Goal: Task Accomplishment & Management: Complete application form

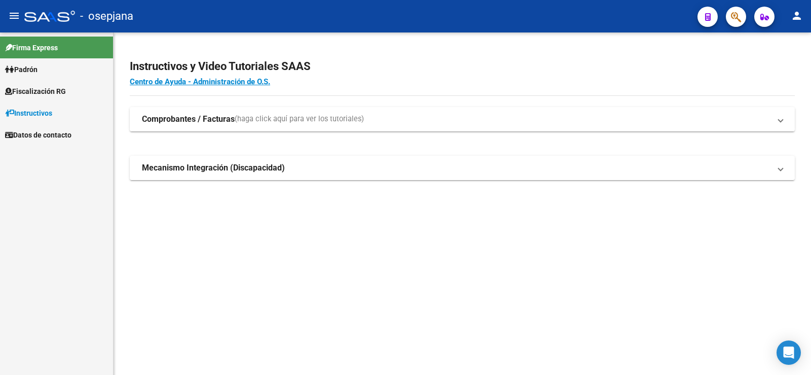
click at [40, 91] on span "Fiscalización RG" at bounding box center [35, 91] width 61 height 11
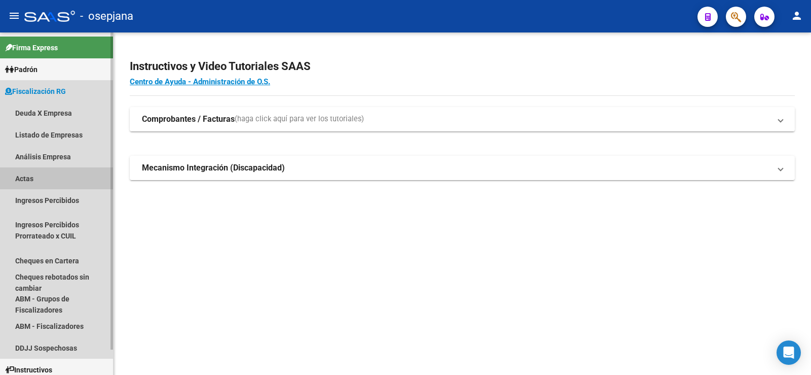
click at [24, 179] on link "Actas" at bounding box center [56, 178] width 113 height 22
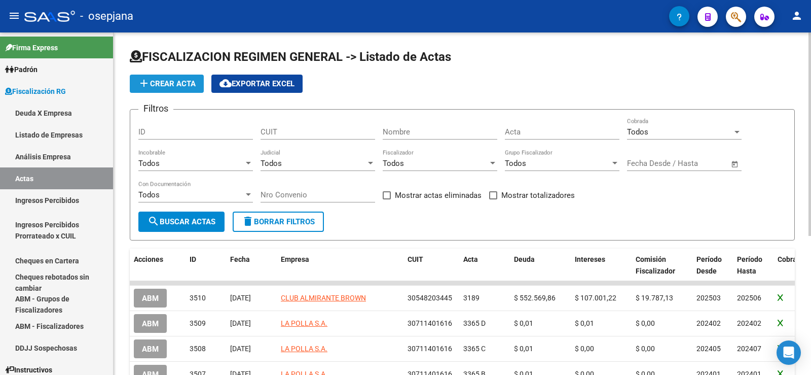
click at [165, 81] on span "add Crear Acta" at bounding box center [167, 83] width 58 height 9
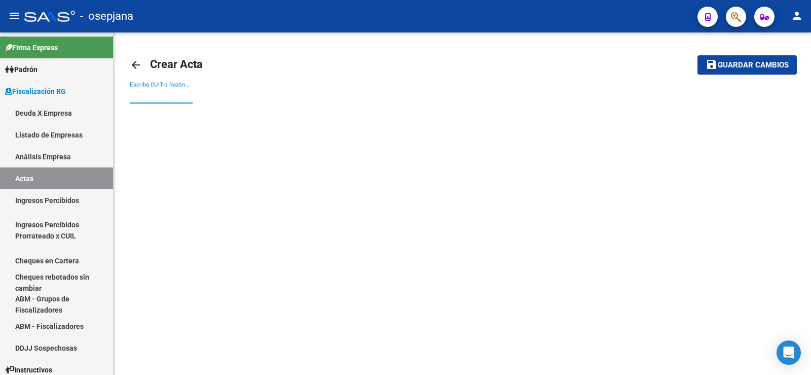
click at [153, 98] on input "Escriba CUIT o Razón Social para buscar" at bounding box center [161, 95] width 63 height 9
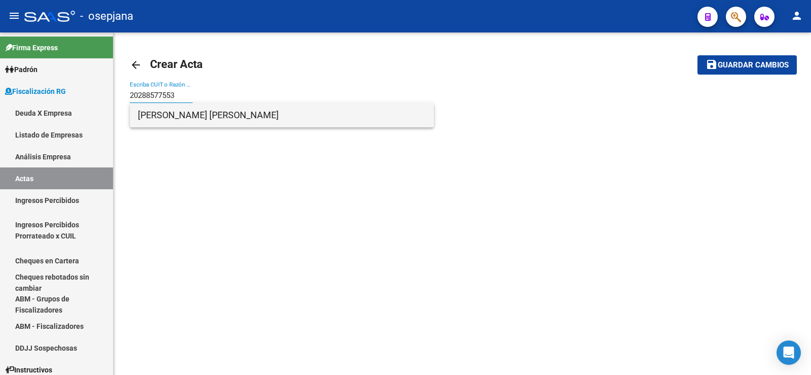
type input "20288577553"
click at [186, 115] on span "[PERSON_NAME] [PERSON_NAME]" at bounding box center [282, 115] width 288 height 24
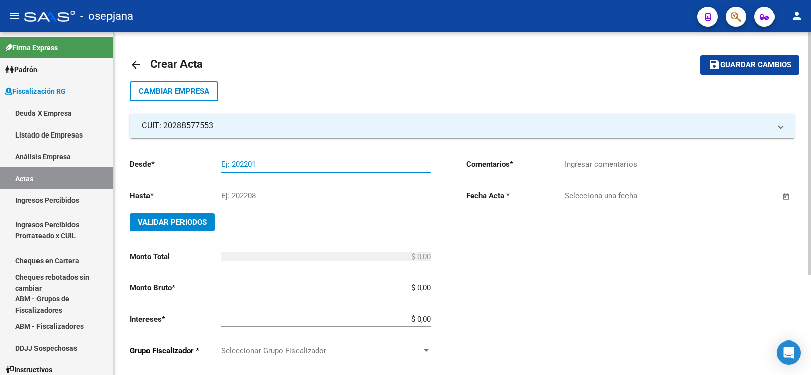
click at [243, 164] on input "Ej: 202201" at bounding box center [326, 164] width 210 height 9
type input "202412"
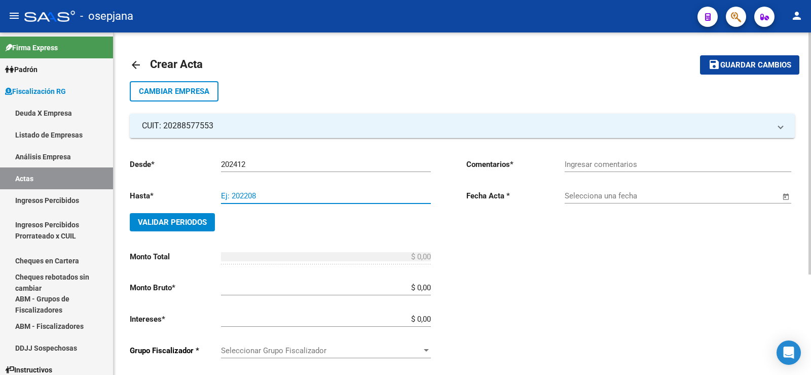
click at [243, 198] on input "Ej: 202208" at bounding box center [326, 195] width 210 height 9
type input "202501"
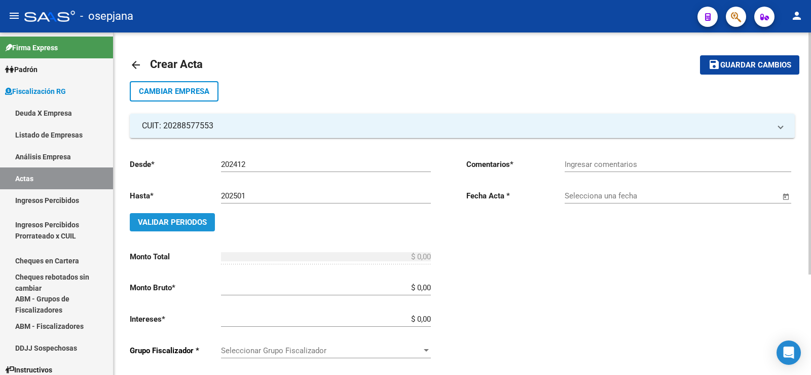
click at [162, 220] on span "Validar Periodos" at bounding box center [172, 221] width 69 height 9
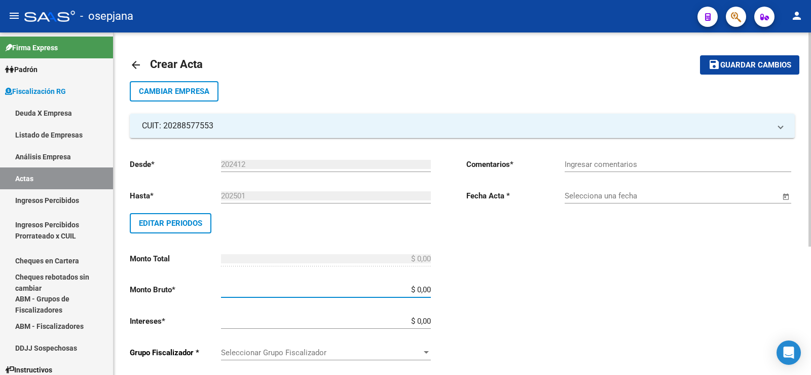
click at [424, 290] on input "$ 0,00" at bounding box center [326, 289] width 210 height 9
click at [424, 292] on input "$ 0,00" at bounding box center [326, 289] width 210 height 9
type input "$ 193.508,90"
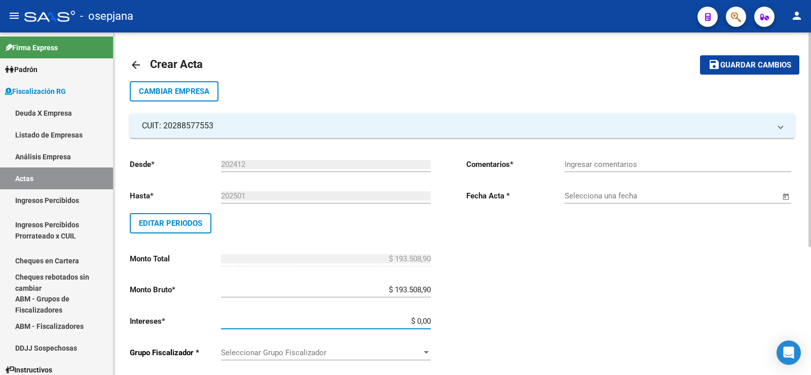
click at [423, 321] on input "$ 0,00" at bounding box center [326, 320] width 210 height 9
type input "$ 67.181,77"
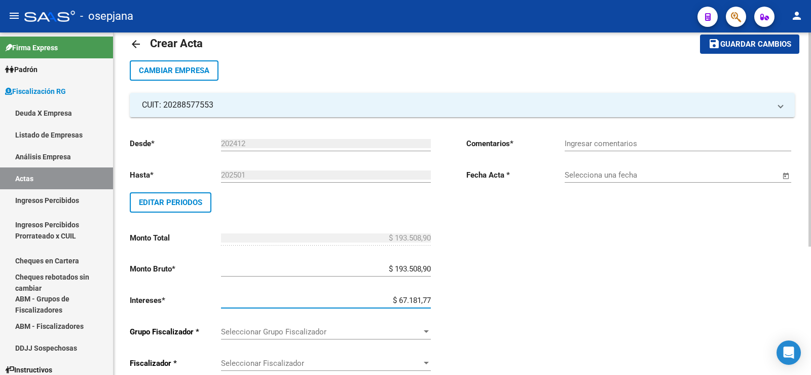
scroll to position [51, 0]
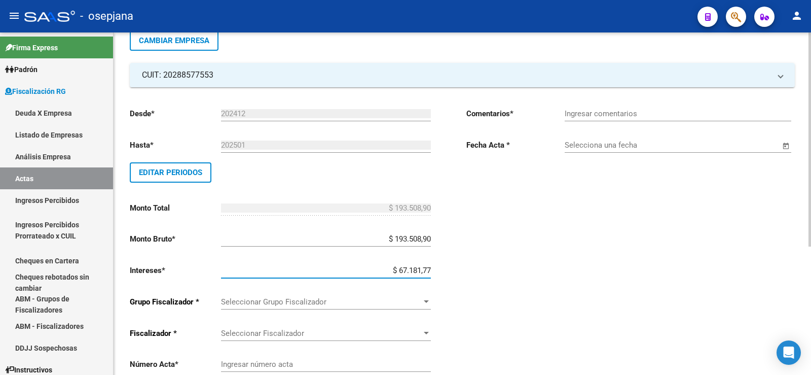
type input "$ 260.690,67"
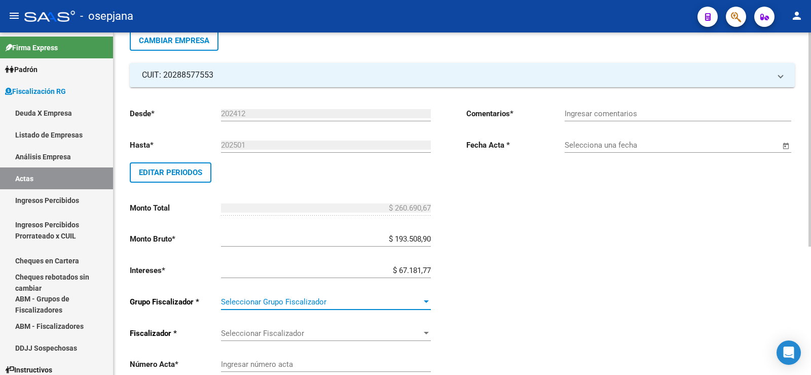
click at [426, 303] on div at bounding box center [426, 301] width 5 height 3
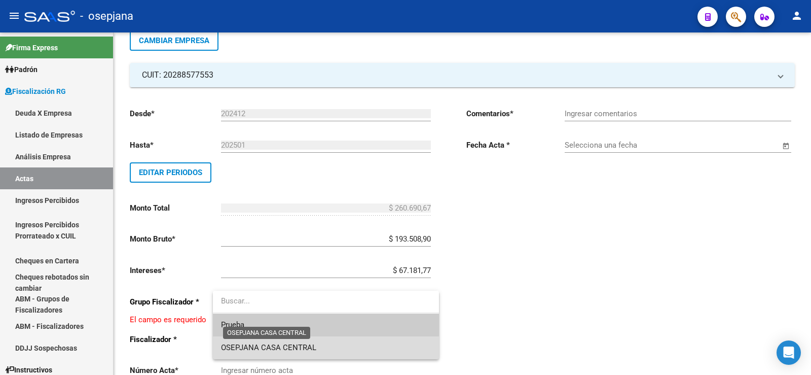
click at [292, 347] on span "OSEPJANA CASA CENTRAL" at bounding box center [268, 347] width 95 height 9
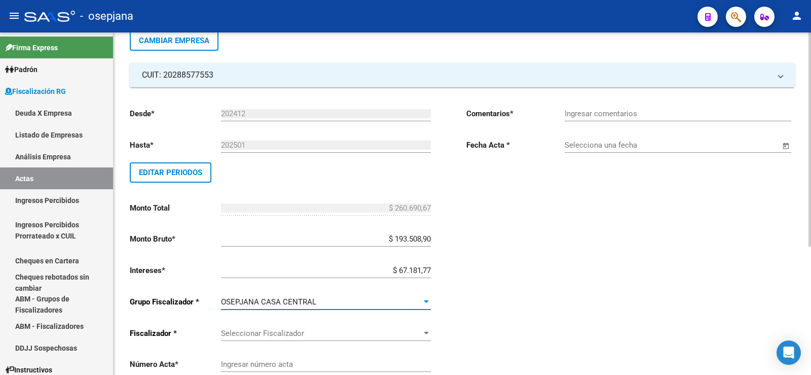
click at [425, 332] on div at bounding box center [426, 332] width 5 height 3
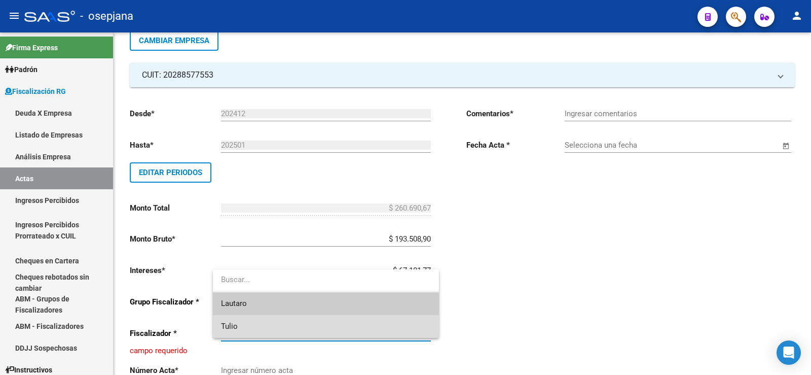
click at [242, 329] on span "Tulio" at bounding box center [326, 326] width 210 height 23
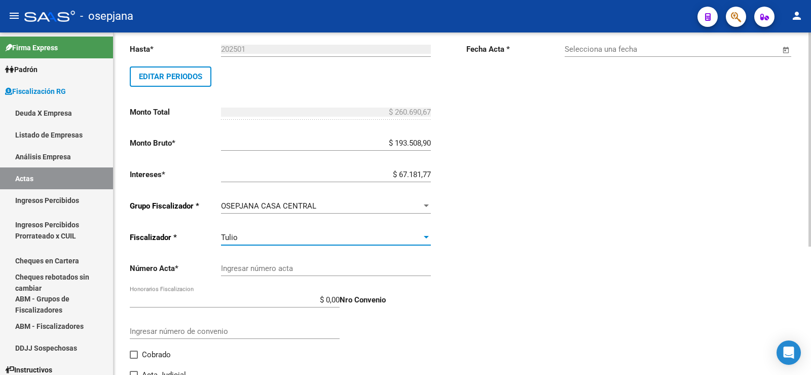
scroll to position [152, 0]
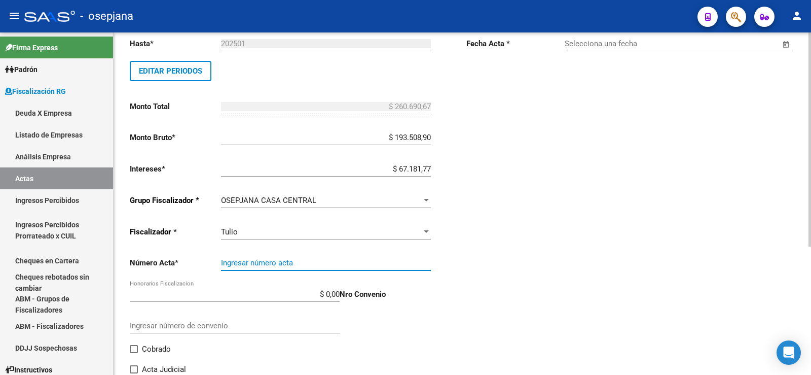
click at [252, 264] on input "Ingresar número acta" at bounding box center [326, 262] width 210 height 9
type input "2947"
click at [330, 291] on input "$ 0,00" at bounding box center [235, 293] width 210 height 9
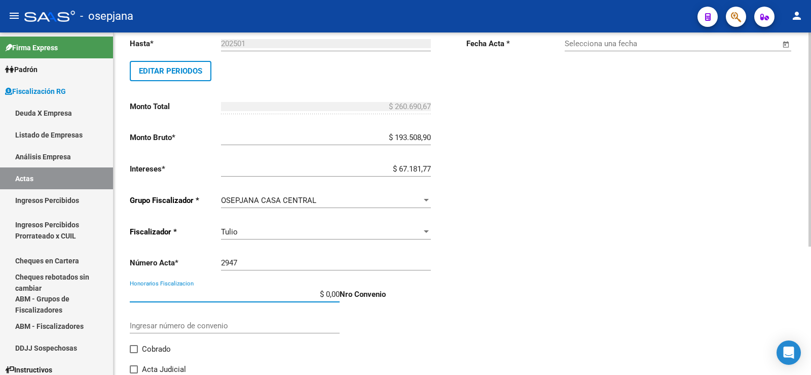
click at [329, 293] on input "$ 0,00" at bounding box center [235, 293] width 210 height 9
type input "$ 26.069,07"
type input "$ 286.759,74"
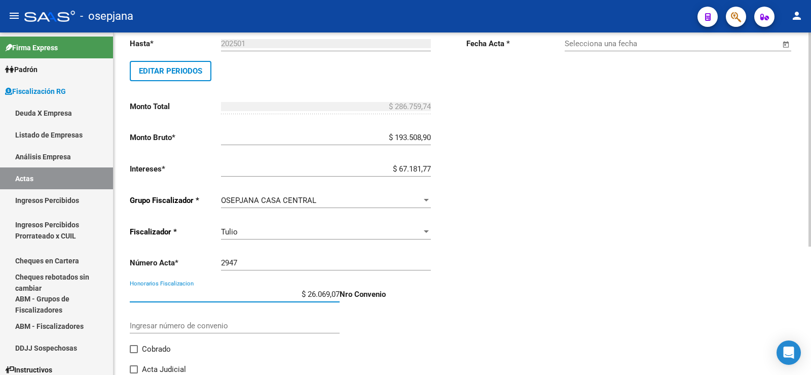
click at [132, 351] on span at bounding box center [134, 349] width 8 height 8
click at [133, 353] on input "Cobrado" at bounding box center [133, 353] width 1 height 1
checkbox input "true"
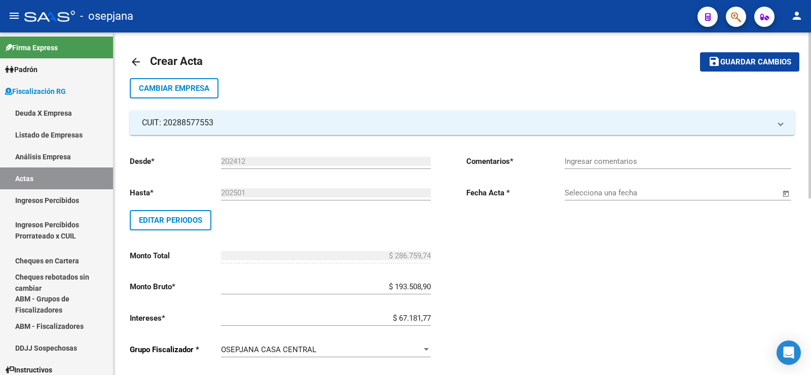
scroll to position [0, 0]
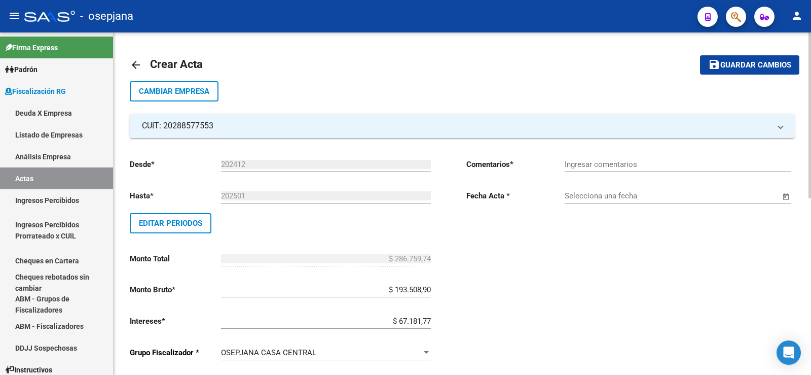
click at [646, 164] on input "Ingresar comentarios" at bounding box center [678, 164] width 227 height 9
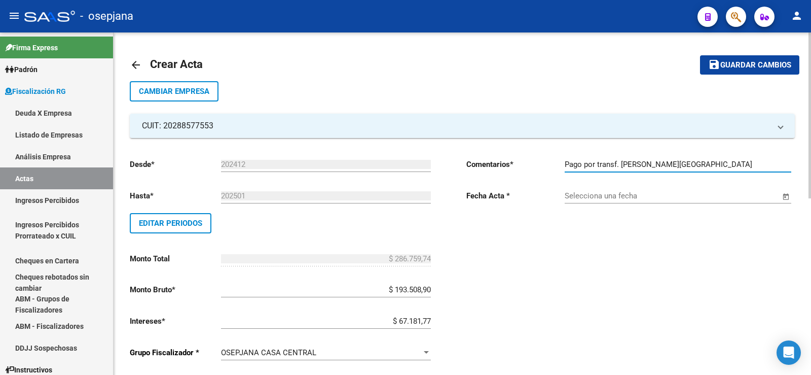
click at [609, 165] on input "Pago por transf. [PERSON_NAME][GEOGRAPHIC_DATA]" at bounding box center [678, 164] width 227 height 9
type input "Pago por transf. [PERSON_NAME][GEOGRAPHIC_DATA]"
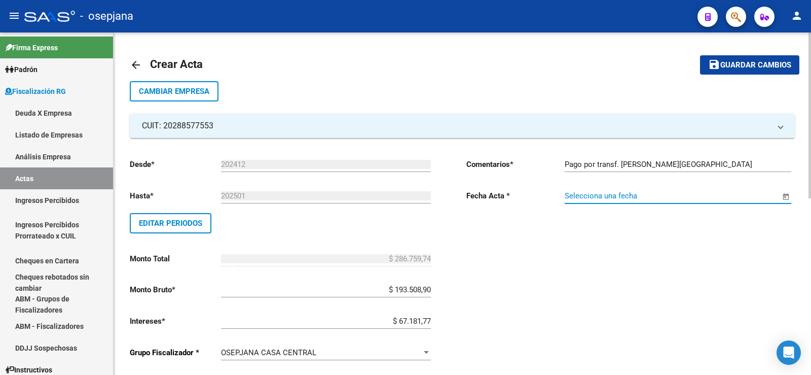
click at [596, 196] on input "Selecciona una fecha" at bounding box center [672, 195] width 215 height 9
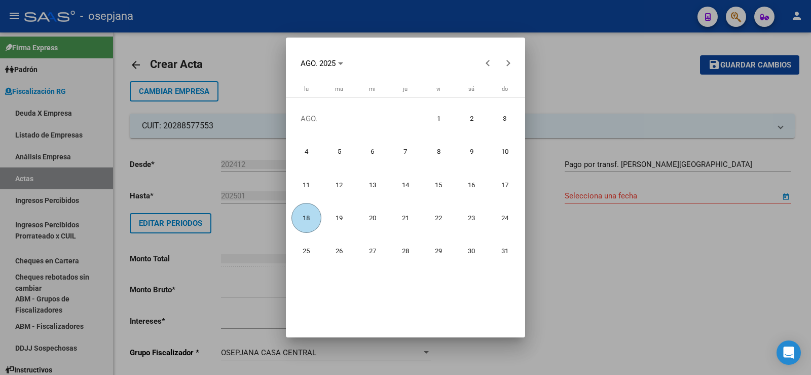
click at [309, 219] on span "18" at bounding box center [306, 218] width 30 height 30
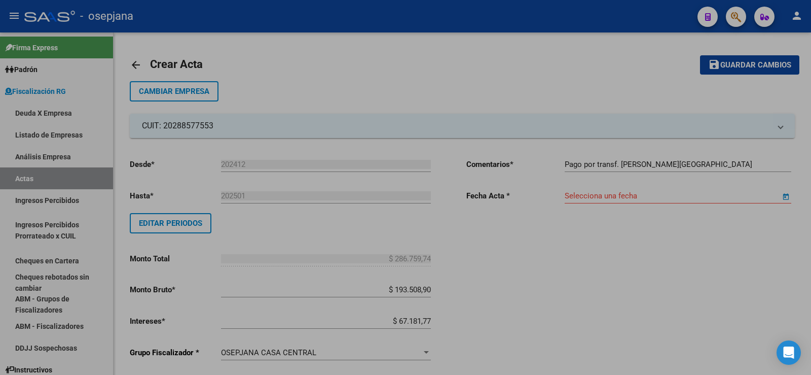
type input "[DATE]"
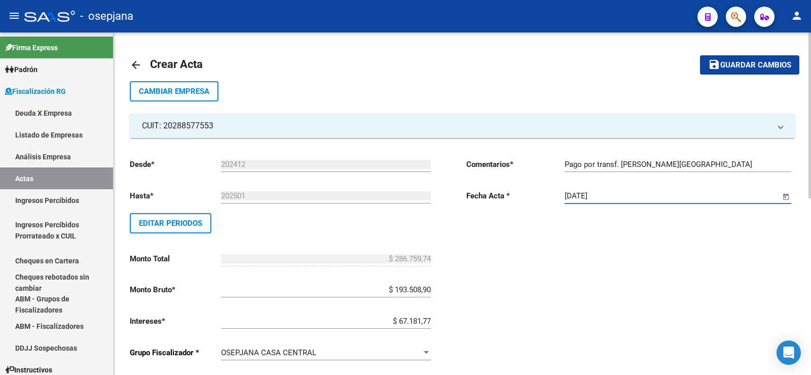
click at [747, 63] on span "Guardar cambios" at bounding box center [755, 65] width 71 height 9
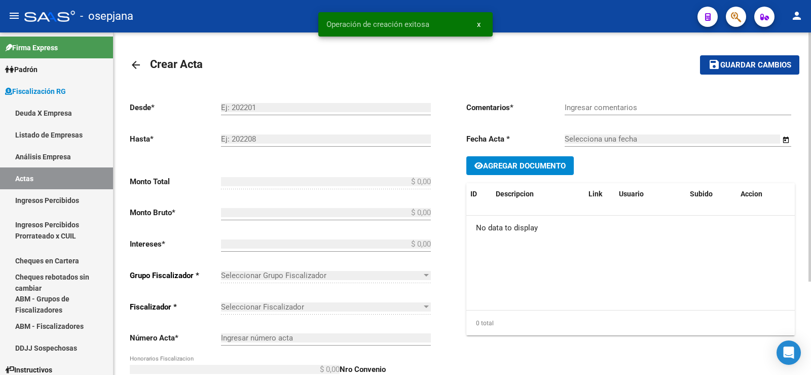
type input "202412"
type input "202501"
type input "$ 286.759,74"
type input "$ 193.508,90"
type input "$ 67.181,77"
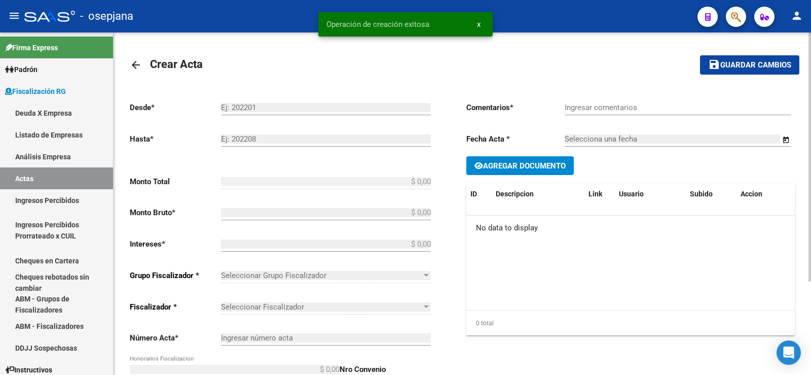
type input "2947"
type input "$ 26.069,07"
checkbox input "true"
type input "Pago por transf. [PERSON_NAME][GEOGRAPHIC_DATA]"
type input "[DATE]"
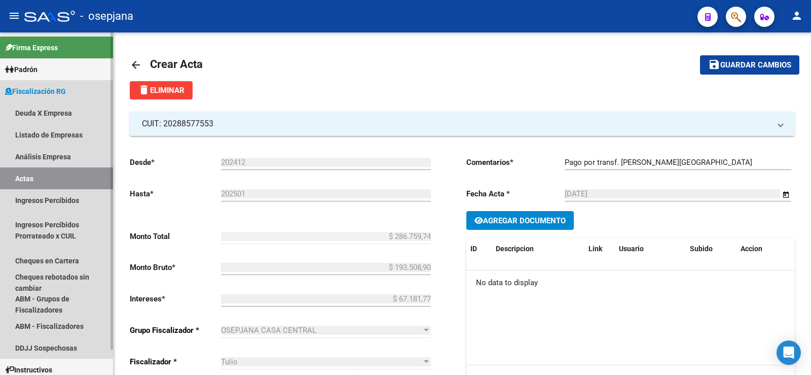
click at [41, 177] on link "Actas" at bounding box center [56, 178] width 113 height 22
